Goal: Find specific page/section: Find specific page/section

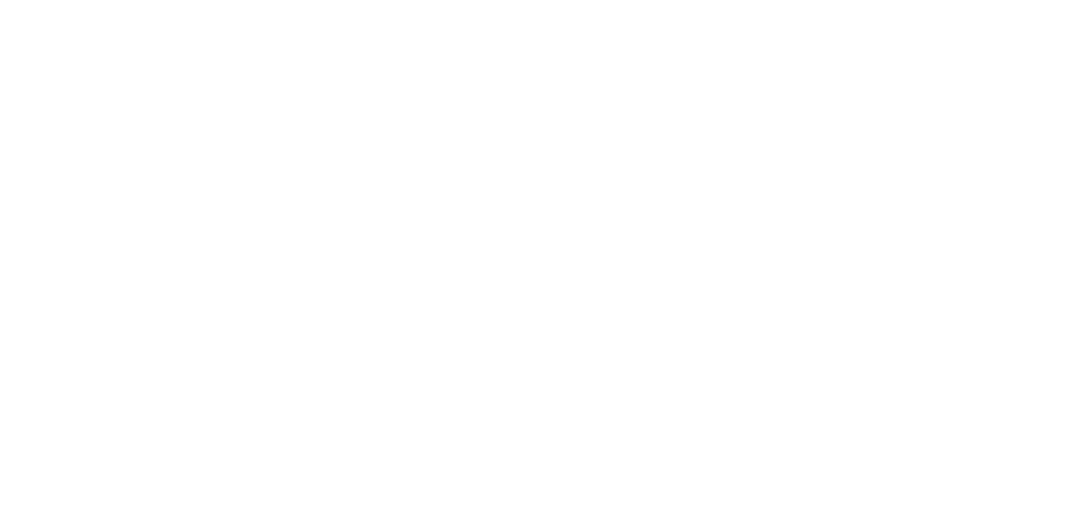
select select "*"
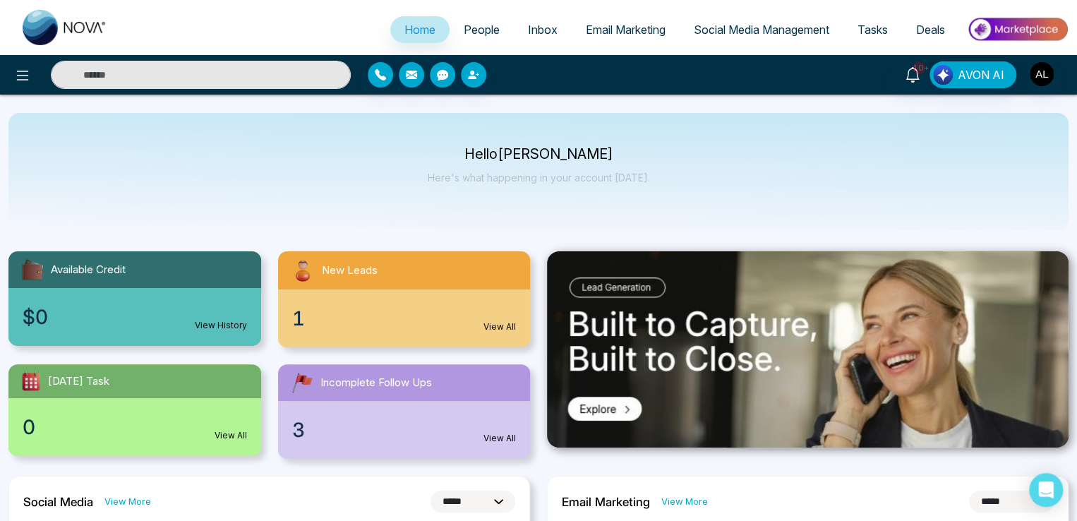
click at [649, 37] on link "Email Marketing" at bounding box center [626, 29] width 108 height 27
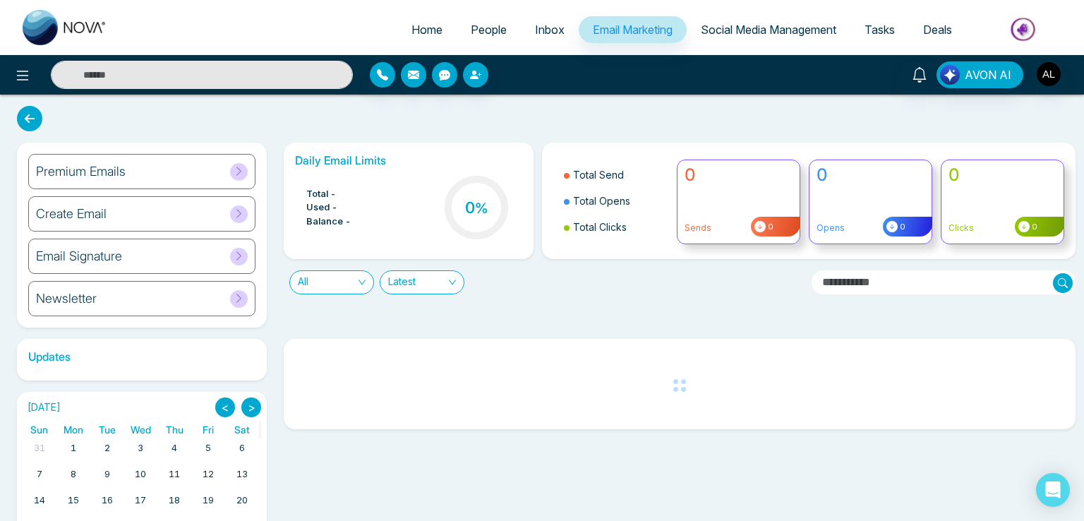
click at [205, 266] on div "Email Signature" at bounding box center [141, 256] width 227 height 35
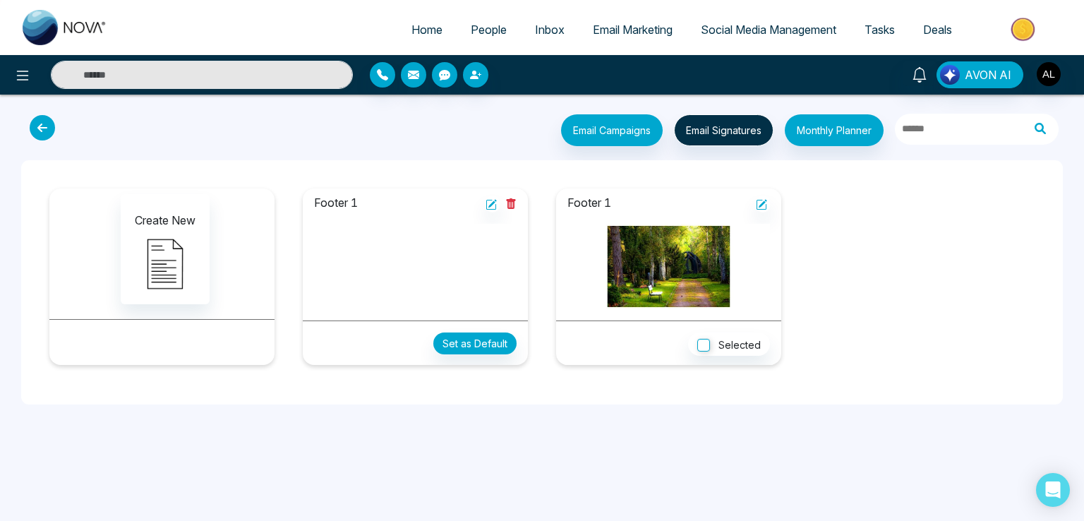
click at [43, 126] on icon at bounding box center [42, 127] width 25 height 25
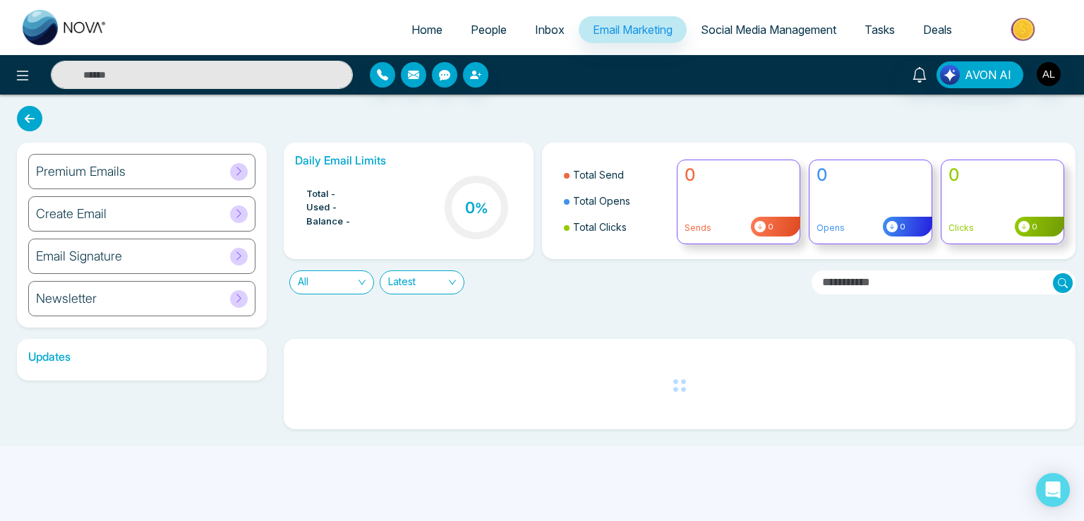
click at [155, 283] on div "Newsletter" at bounding box center [141, 298] width 227 height 35
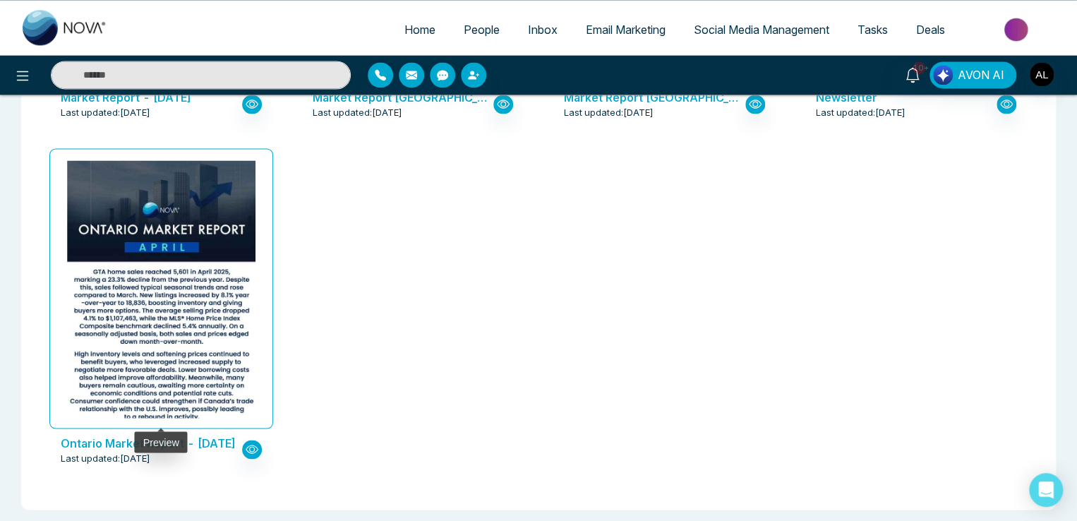
scroll to position [1084, 0]
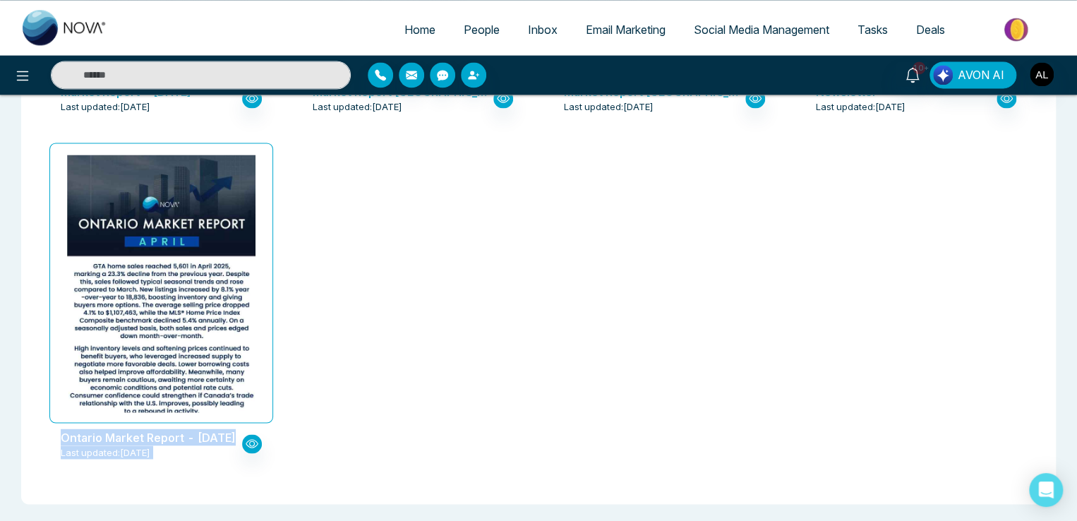
drag, startPoint x: 61, startPoint y: 435, endPoint x: 560, endPoint y: 467, distance: 500.1
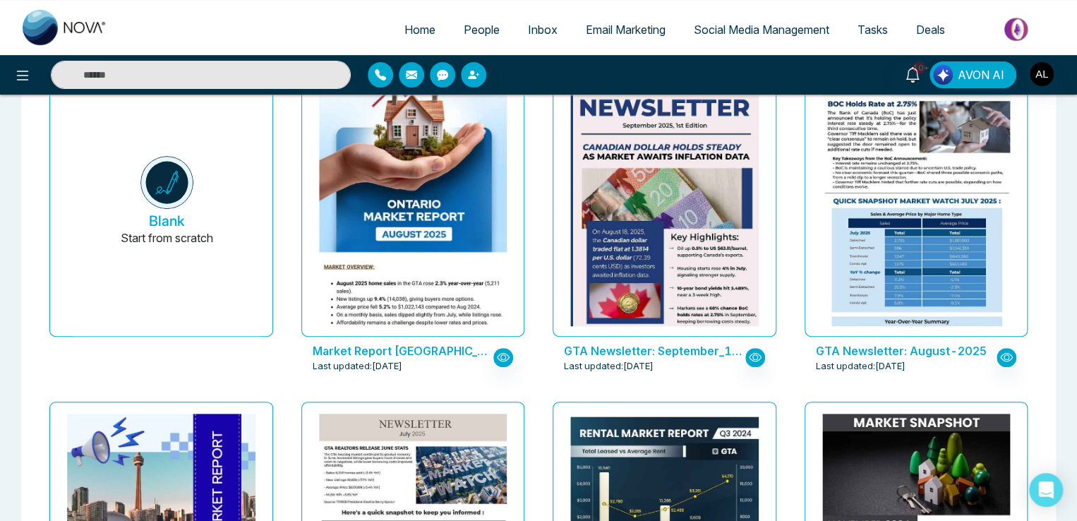
scroll to position [0, 0]
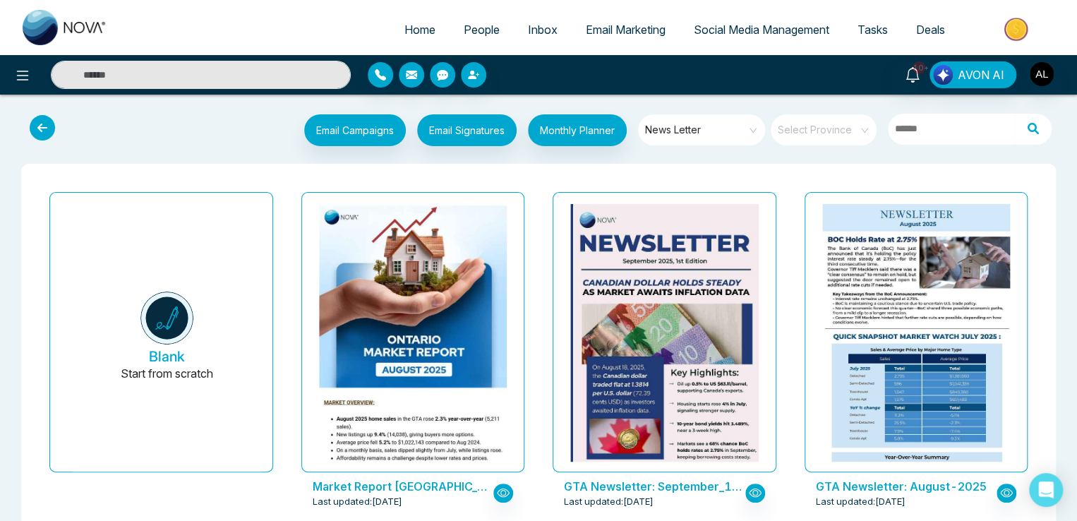
drag, startPoint x: 274, startPoint y: 6, endPoint x: 272, endPoint y: 16, distance: 9.3
click at [274, 6] on div "Home People Inbox Email Marketing Social Media Management Tasks Deals" at bounding box center [538, 27] width 1077 height 55
click at [815, 130] on input "search" at bounding box center [819, 124] width 80 height 21
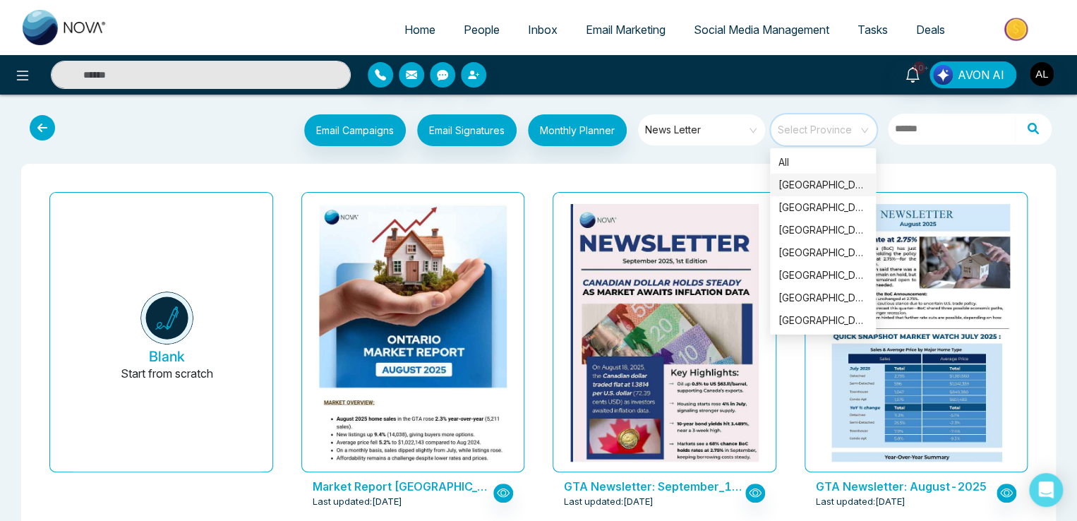
click at [806, 184] on div "[GEOGRAPHIC_DATA]" at bounding box center [823, 185] width 89 height 16
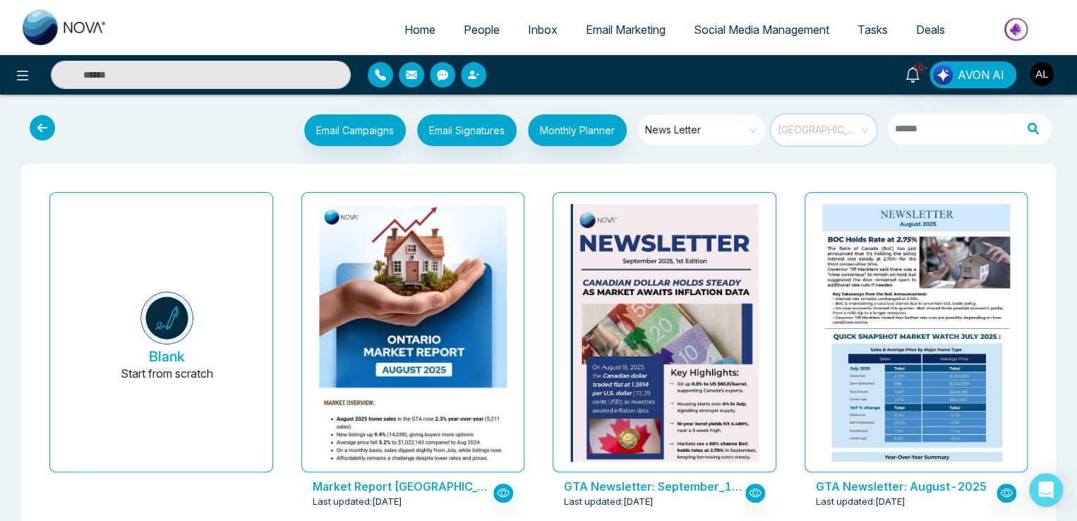
click at [836, 123] on span "[GEOGRAPHIC_DATA]" at bounding box center [825, 129] width 94 height 21
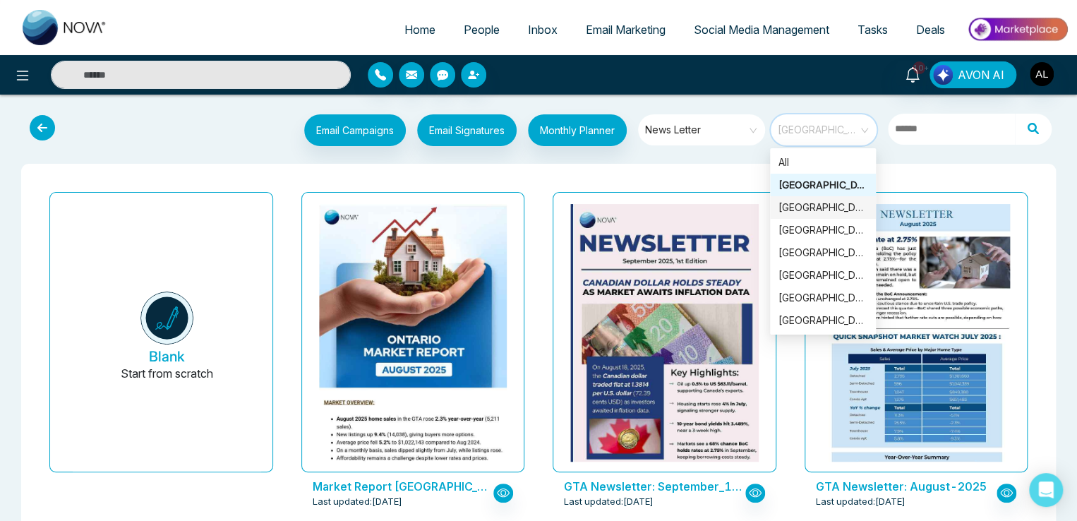
click at [805, 204] on div "[GEOGRAPHIC_DATA]" at bounding box center [823, 208] width 89 height 16
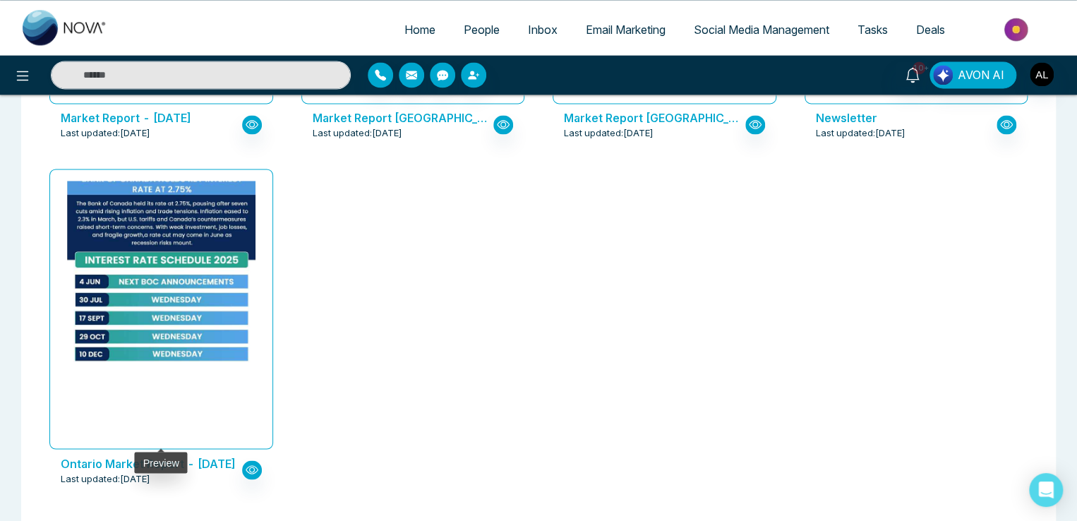
scroll to position [1084, 0]
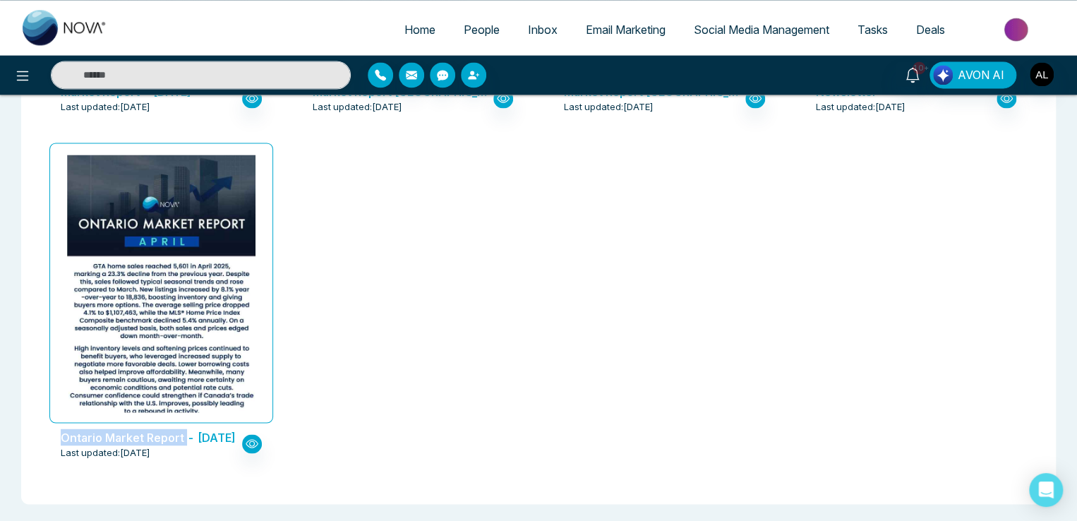
drag, startPoint x: 53, startPoint y: 440, endPoint x: 186, endPoint y: 438, distance: 132.7
click at [186, 438] on div "Ontario Market Report - [DATE] Last updated: [DATE]" at bounding box center [161, 444] width 224 height 42
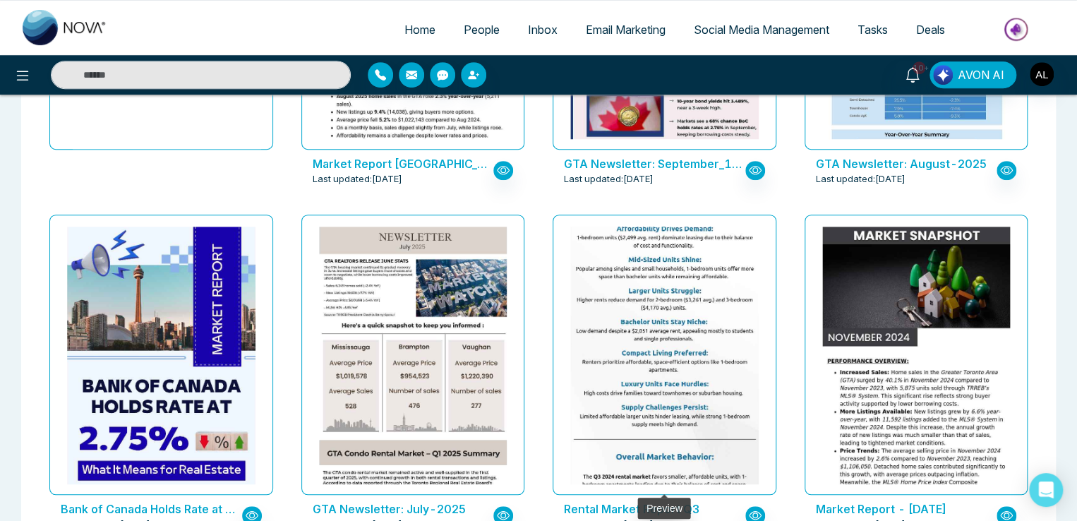
scroll to position [0, 0]
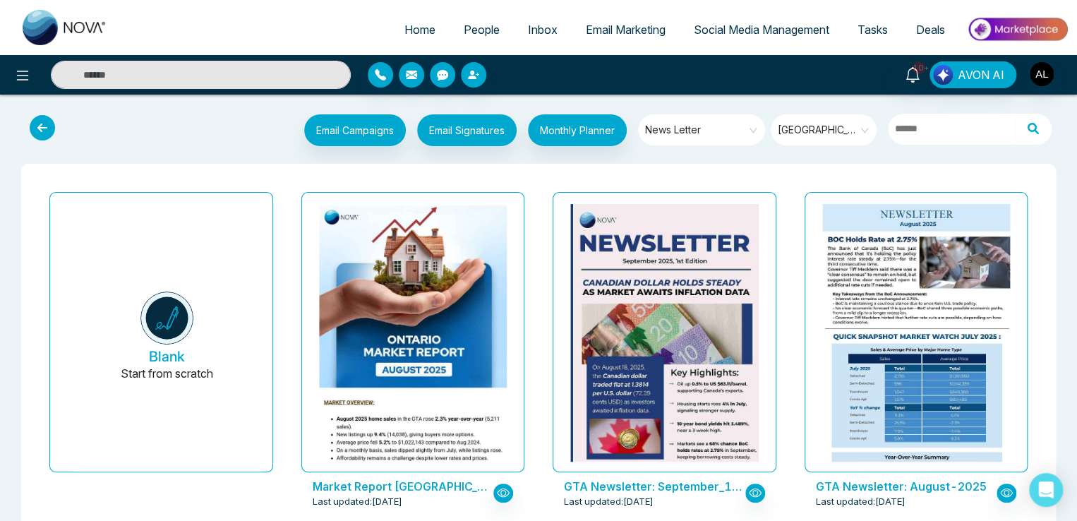
click at [820, 120] on span "[GEOGRAPHIC_DATA]" at bounding box center [825, 129] width 94 height 21
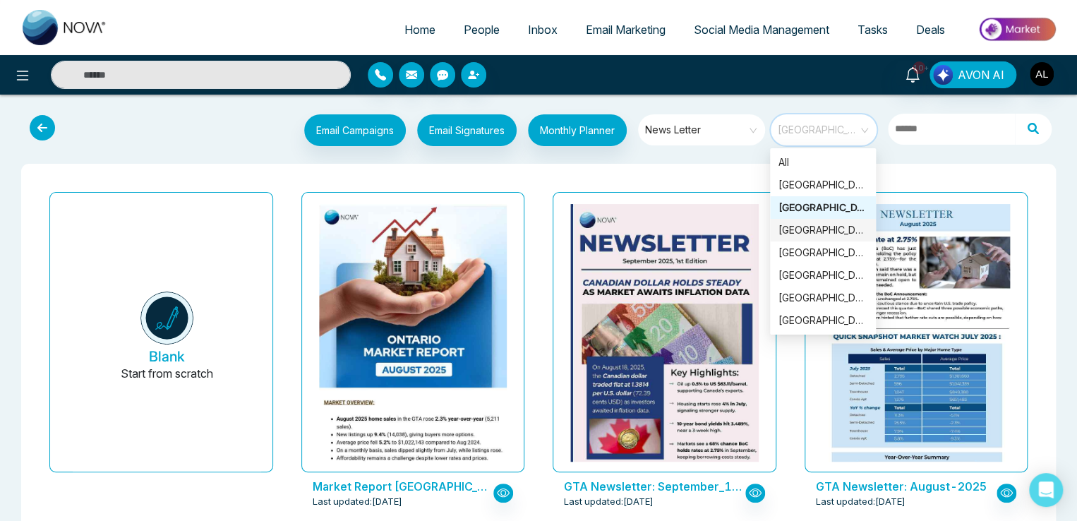
click at [808, 228] on div "[GEOGRAPHIC_DATA]" at bounding box center [823, 230] width 89 height 16
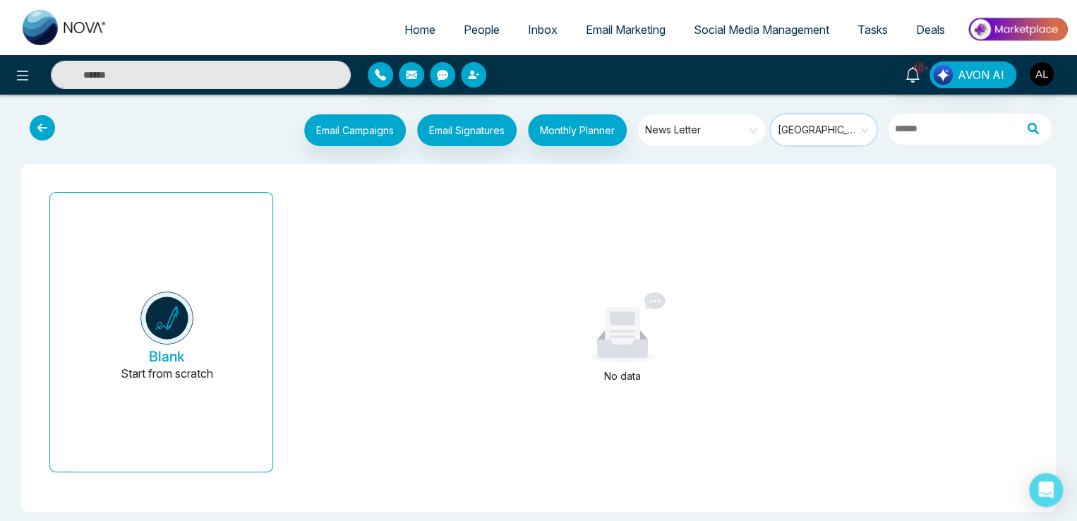
click at [819, 141] on span at bounding box center [819, 129] width 80 height 31
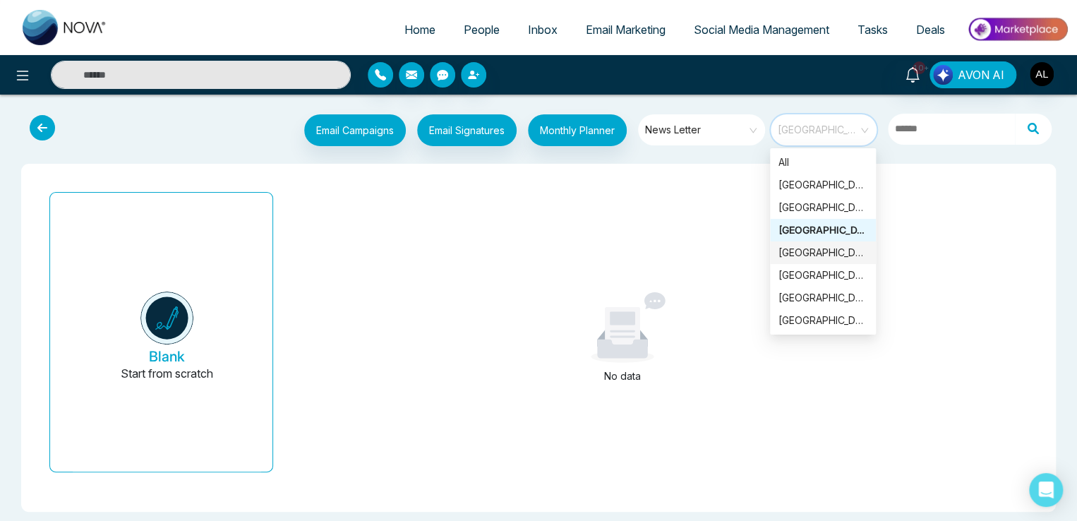
click at [802, 249] on div "[GEOGRAPHIC_DATA]" at bounding box center [823, 253] width 89 height 16
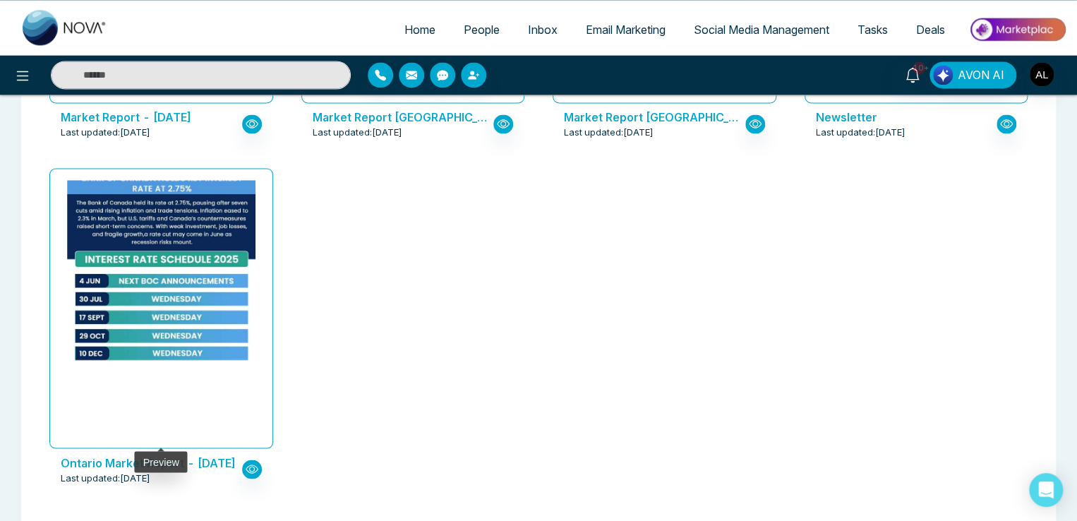
scroll to position [1084, 0]
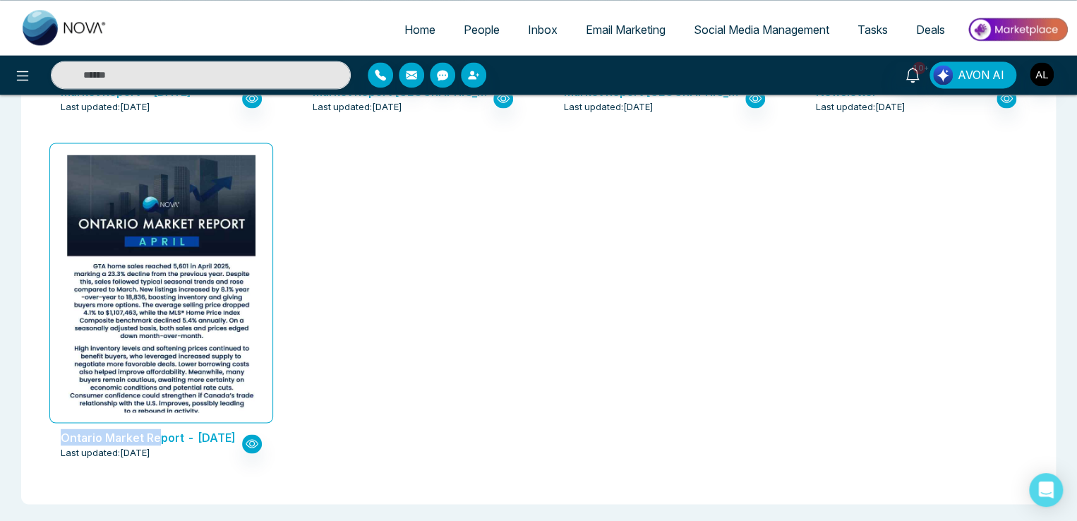
drag, startPoint x: 39, startPoint y: 438, endPoint x: 156, endPoint y: 437, distance: 117.2
click at [156, 437] on div "Ontario Market Report - [DATE] Last updated: [DATE]" at bounding box center [161, 309] width 252 height 345
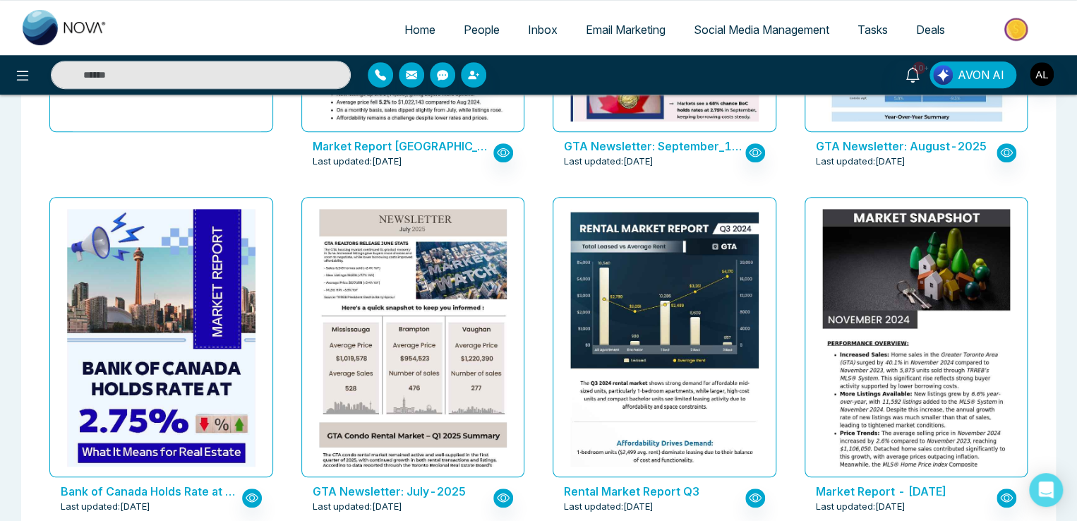
scroll to position [0, 0]
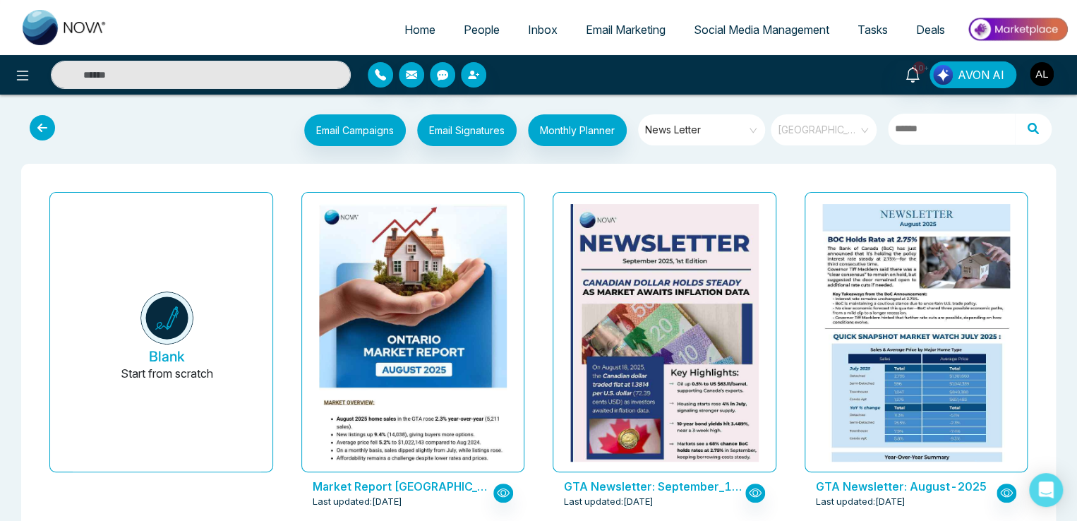
click at [815, 126] on span "[GEOGRAPHIC_DATA]" at bounding box center [825, 129] width 94 height 21
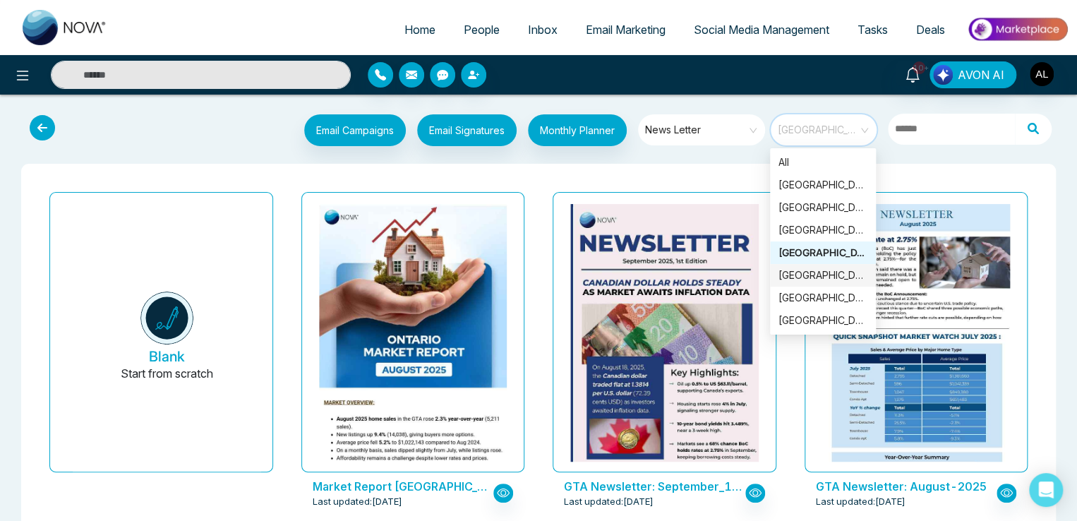
click at [792, 270] on div "[GEOGRAPHIC_DATA]" at bounding box center [823, 276] width 89 height 16
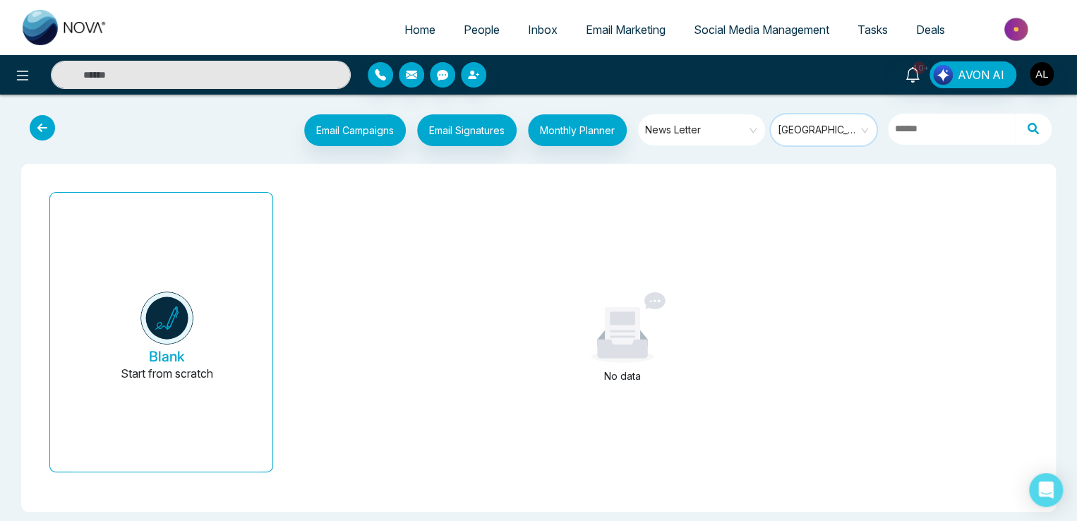
click at [800, 127] on span "[GEOGRAPHIC_DATA]" at bounding box center [825, 129] width 94 height 21
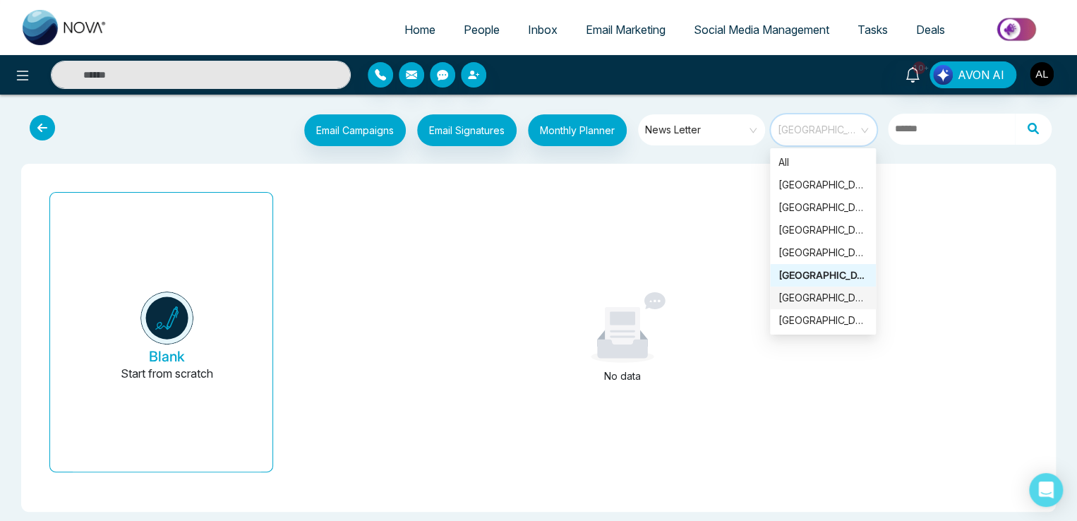
click at [802, 294] on div "[GEOGRAPHIC_DATA]" at bounding box center [823, 298] width 89 height 16
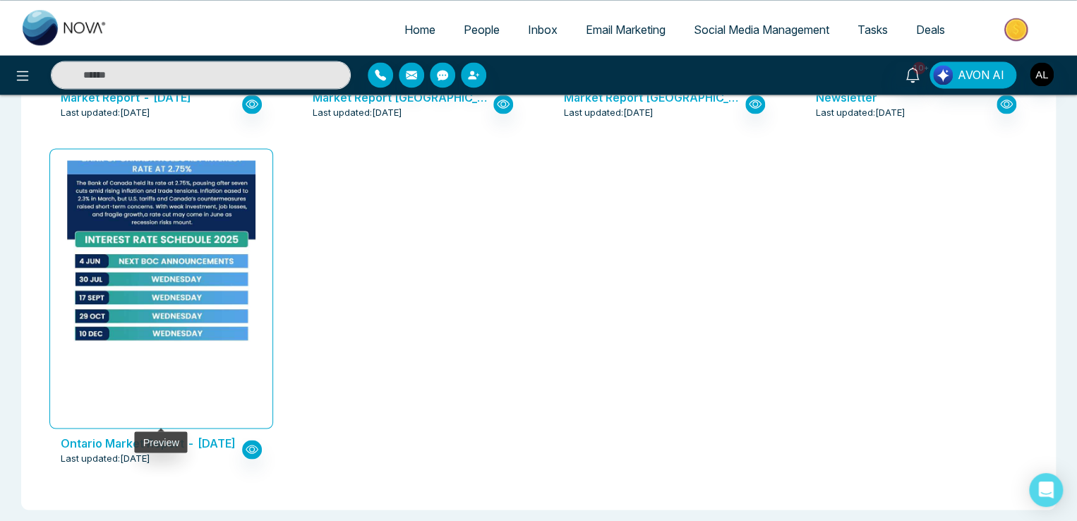
scroll to position [1084, 0]
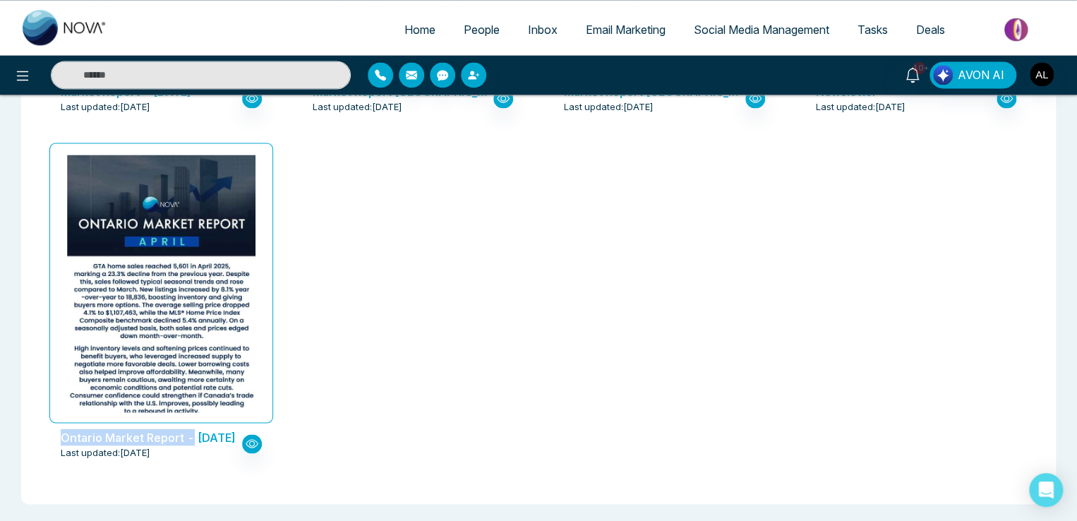
drag, startPoint x: 46, startPoint y: 429, endPoint x: 191, endPoint y: 444, distance: 146.2
click at [191, 444] on div "Ontario Market Report - [DATE] Last updated: [DATE]" at bounding box center [161, 309] width 252 height 345
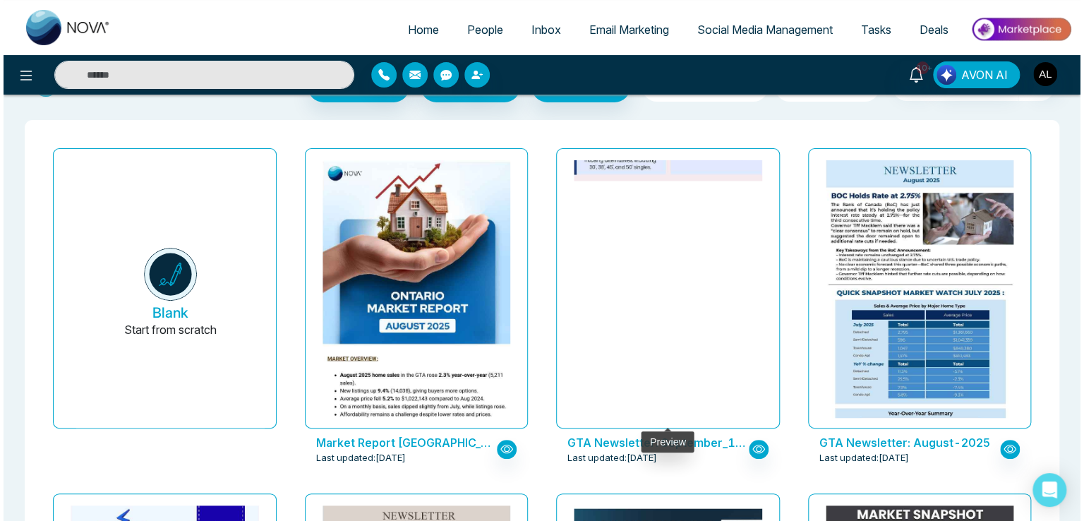
scroll to position [0, 0]
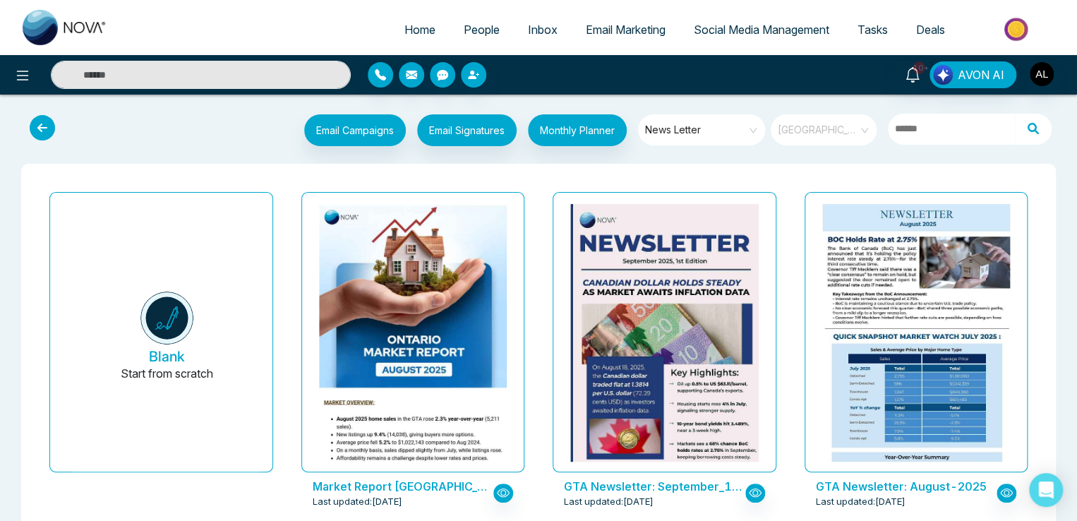
click at [825, 132] on span "[GEOGRAPHIC_DATA]" at bounding box center [825, 129] width 94 height 21
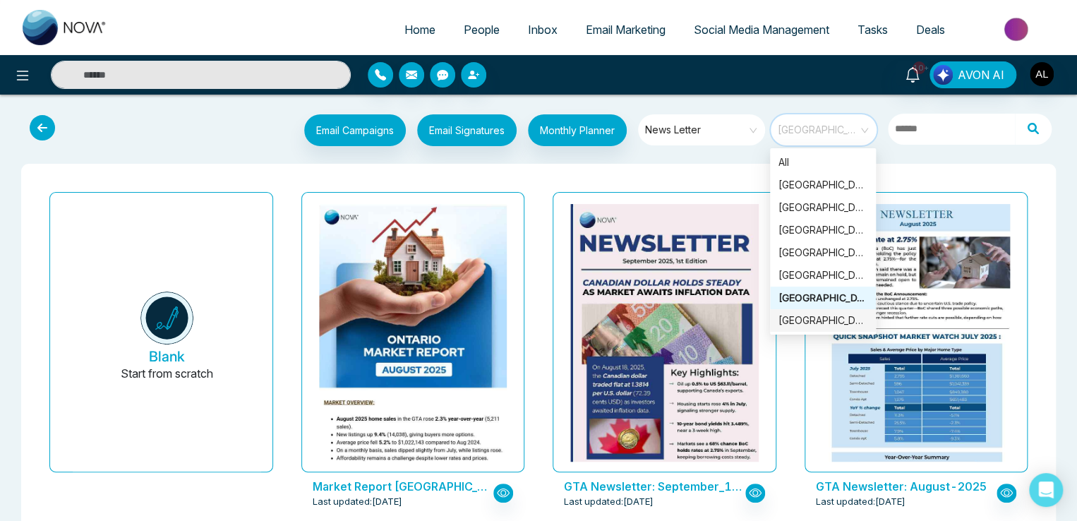
click at [802, 323] on div "[GEOGRAPHIC_DATA]" at bounding box center [823, 321] width 89 height 16
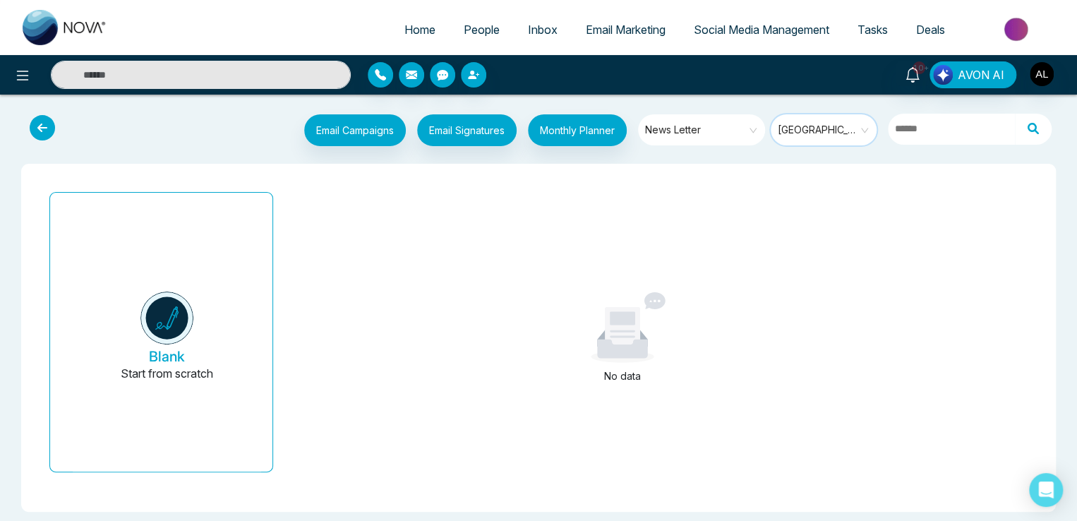
click at [486, 29] on span "People" at bounding box center [482, 30] width 36 height 14
